Goal: Check status

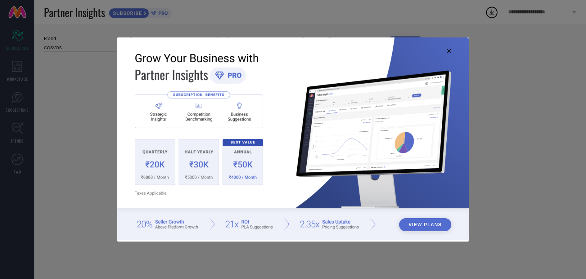
type input "All"
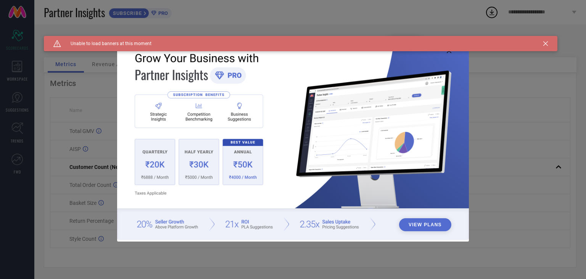
click at [545, 42] on icon at bounding box center [546, 43] width 5 height 5
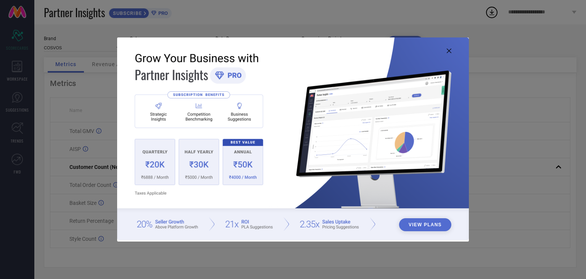
click at [450, 49] on icon at bounding box center [449, 50] width 5 height 5
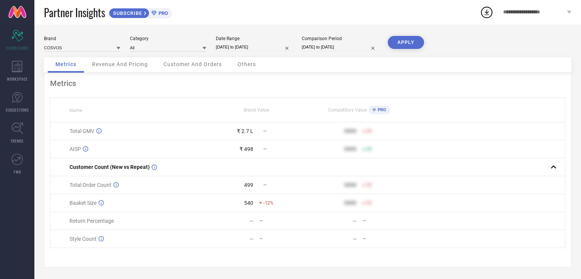
click at [130, 61] on span "Revenue And Pricing" at bounding box center [120, 64] width 56 height 6
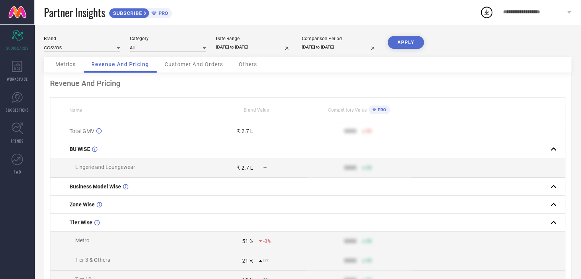
click at [181, 61] on span "Customer And Orders" at bounding box center [194, 64] width 58 height 6
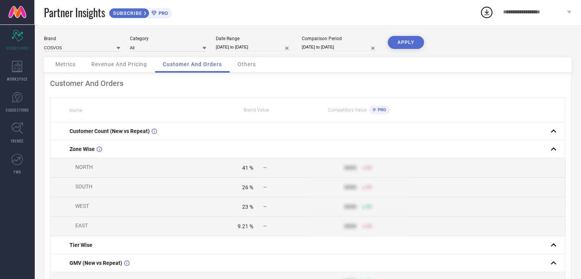
click at [252, 67] on span "Others" at bounding box center [246, 64] width 18 height 6
